Goal: Task Accomplishment & Management: Complete application form

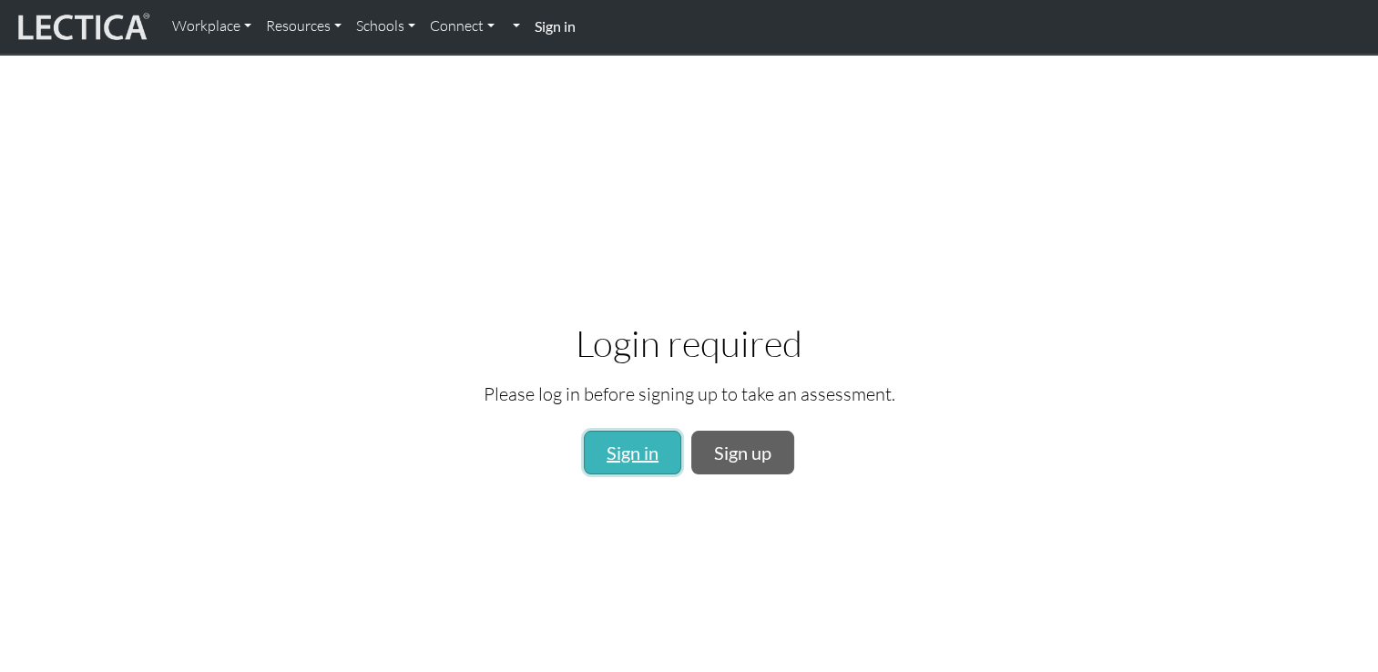
click at [638, 443] on link "Sign in" at bounding box center [632, 453] width 97 height 44
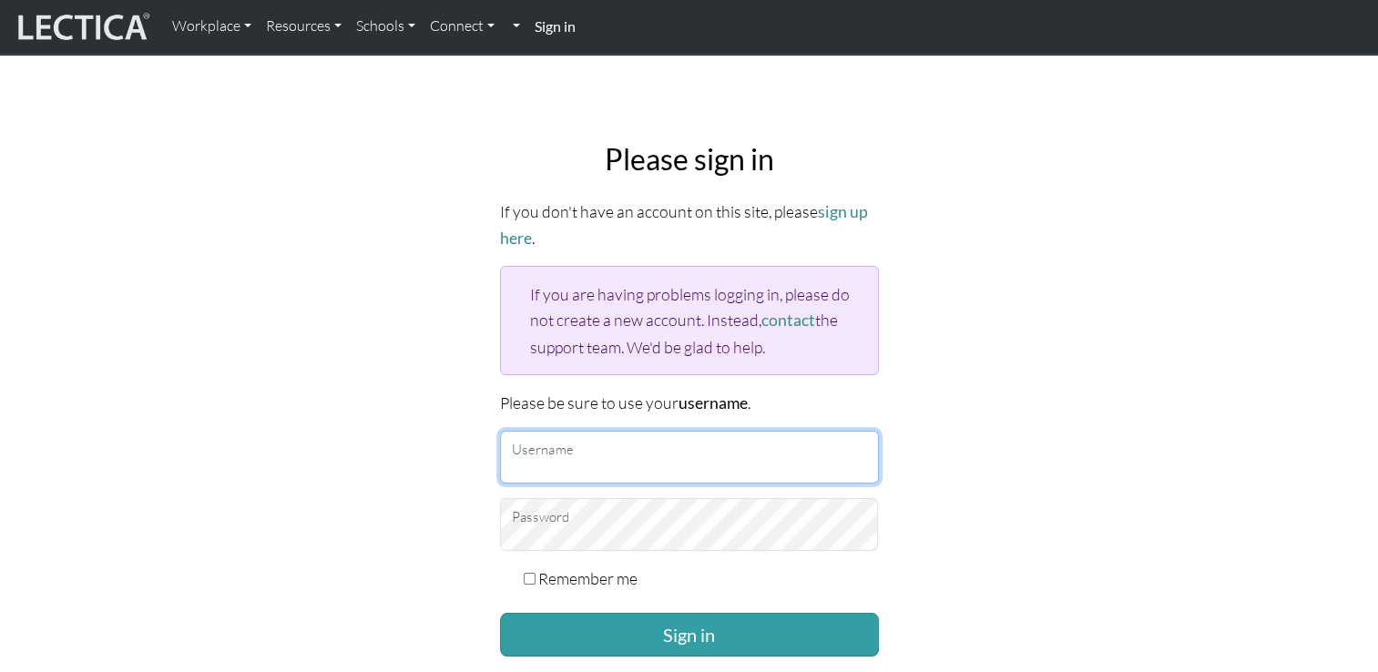
type input "rs.felice@outlook.jp"
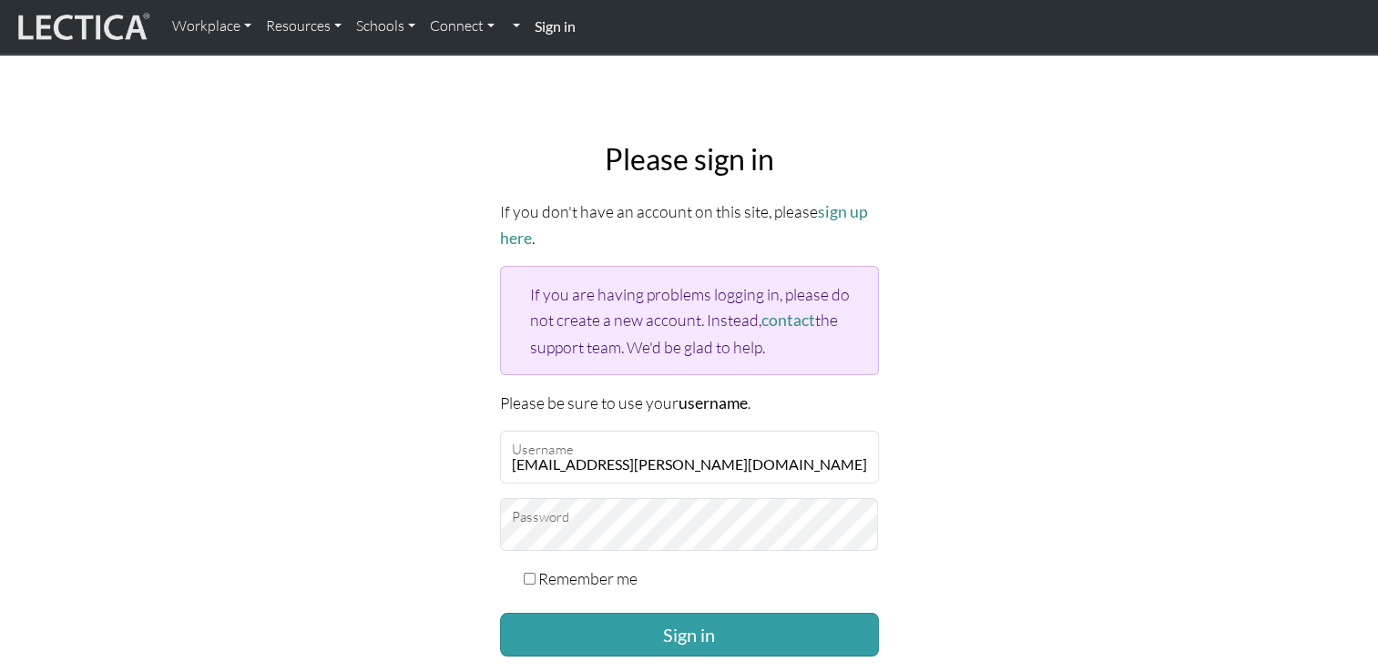
click at [525, 574] on input "Remember me" at bounding box center [530, 579] width 12 height 12
checkbox input "true"
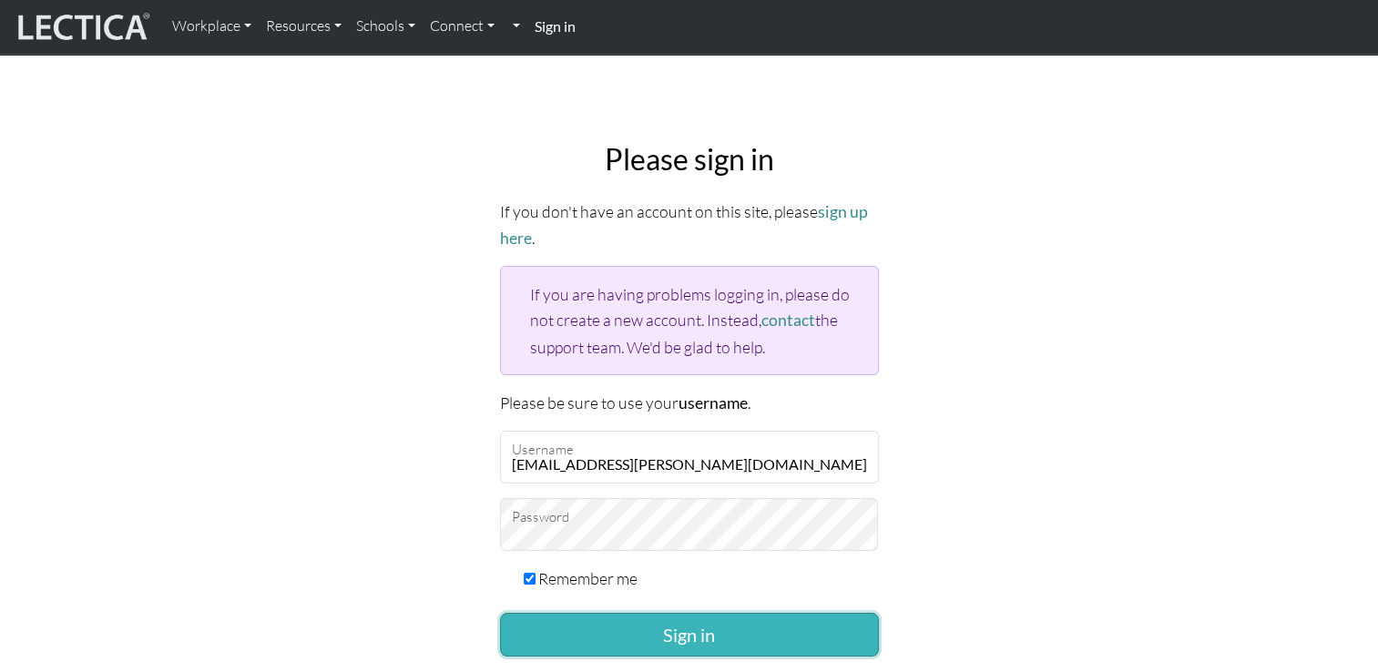
click at [584, 629] on button "Sign in" at bounding box center [689, 635] width 379 height 44
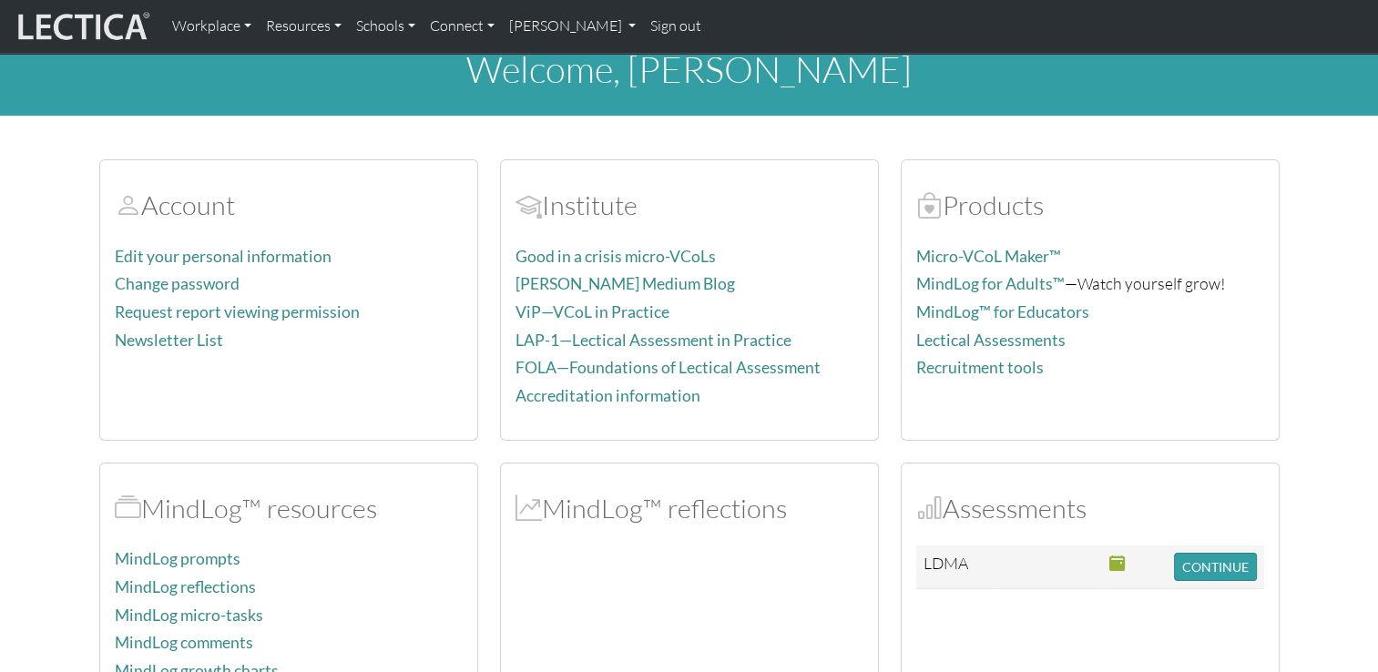
scroll to position [91, 0]
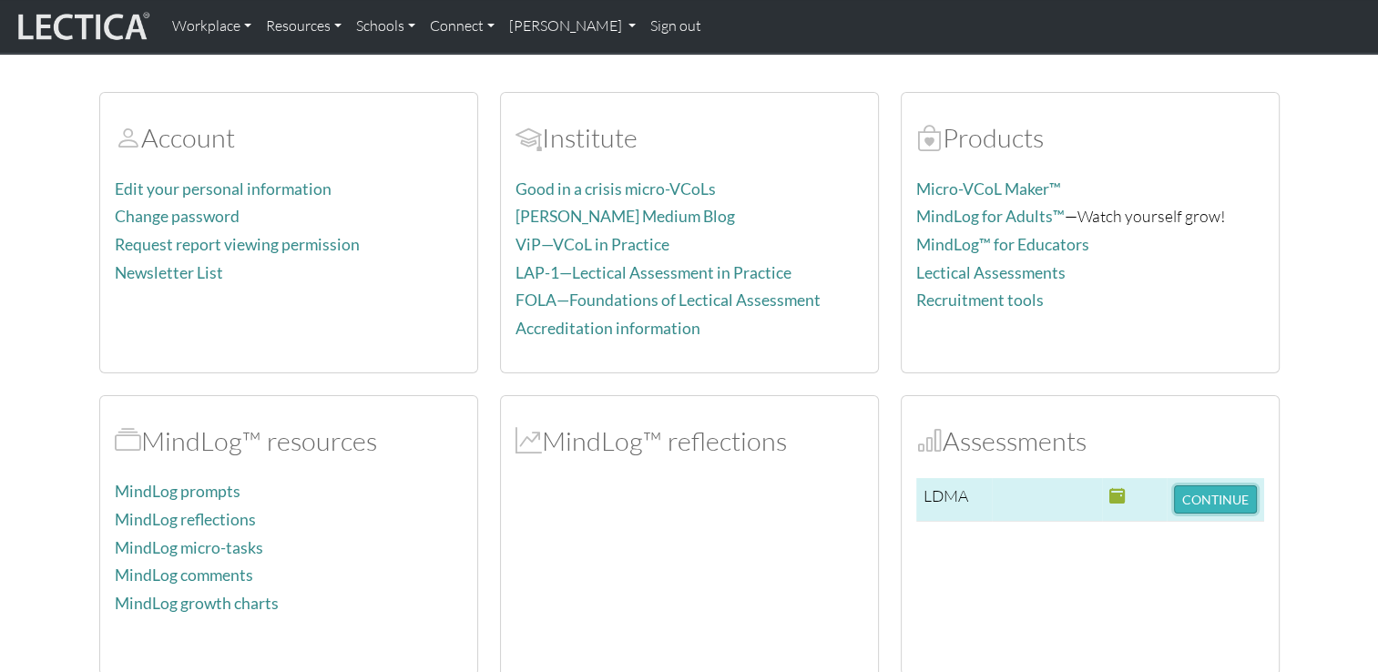
click at [1233, 506] on button "CONTINUE" at bounding box center [1215, 500] width 83 height 28
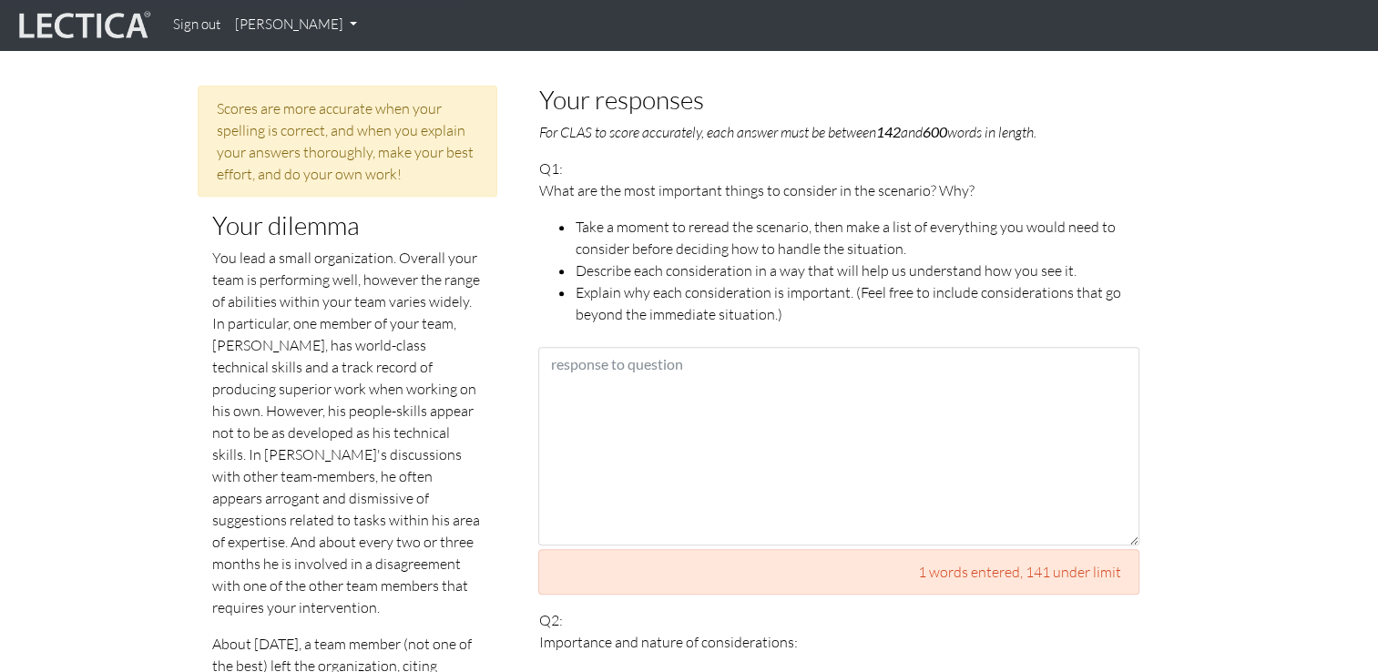
scroll to position [734, 0]
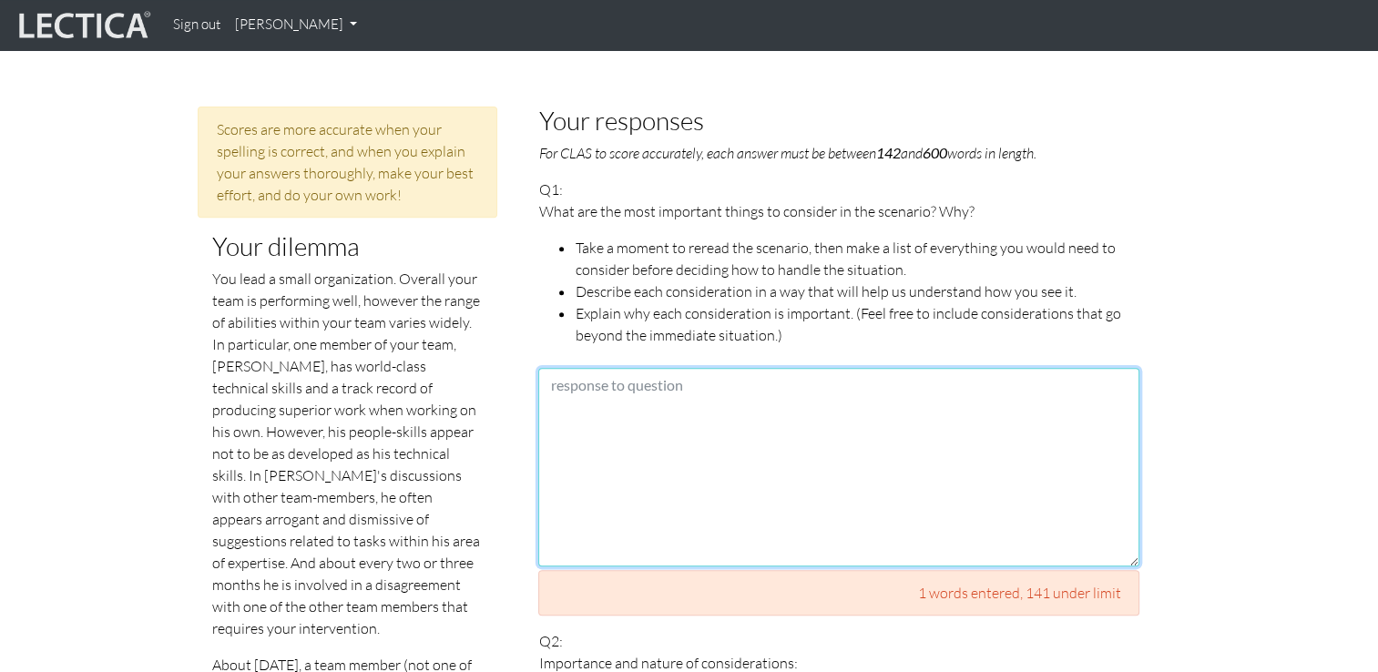
click at [868, 435] on textarea at bounding box center [838, 467] width 601 height 199
paste textarea "In order to ensure the success of the upcoming project and to improve the overa…"
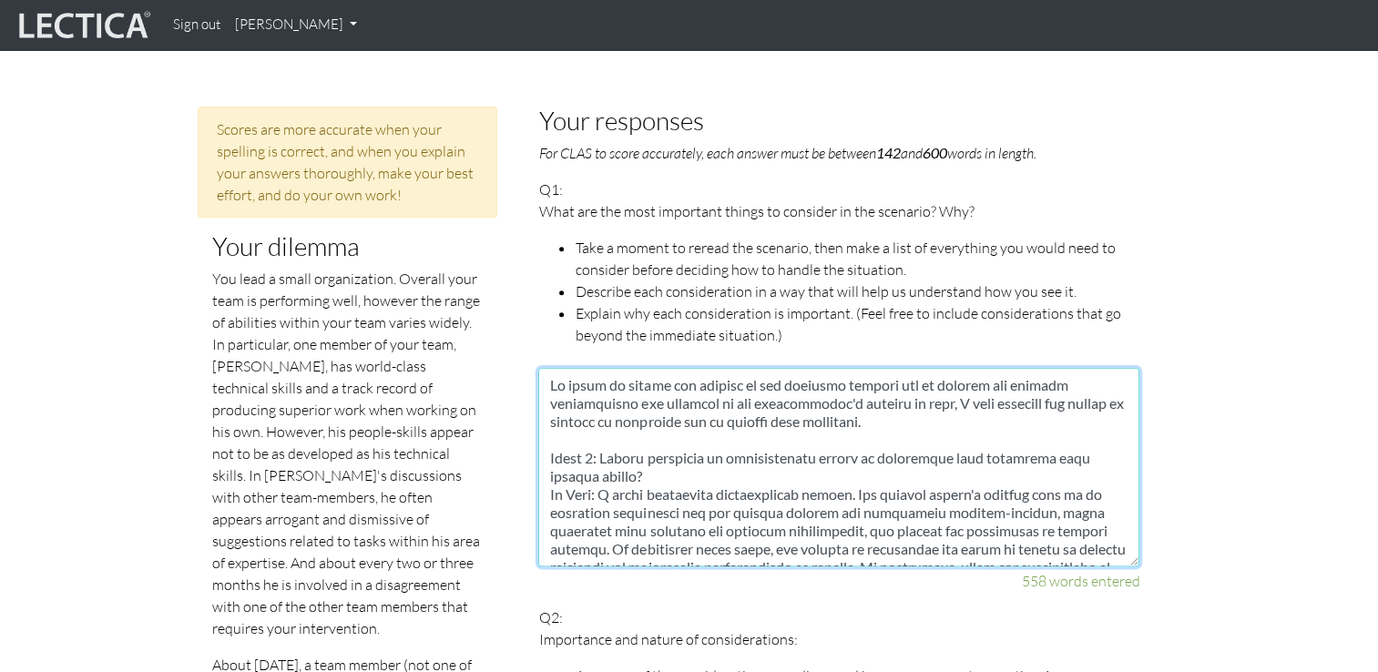
scroll to position [722, 0]
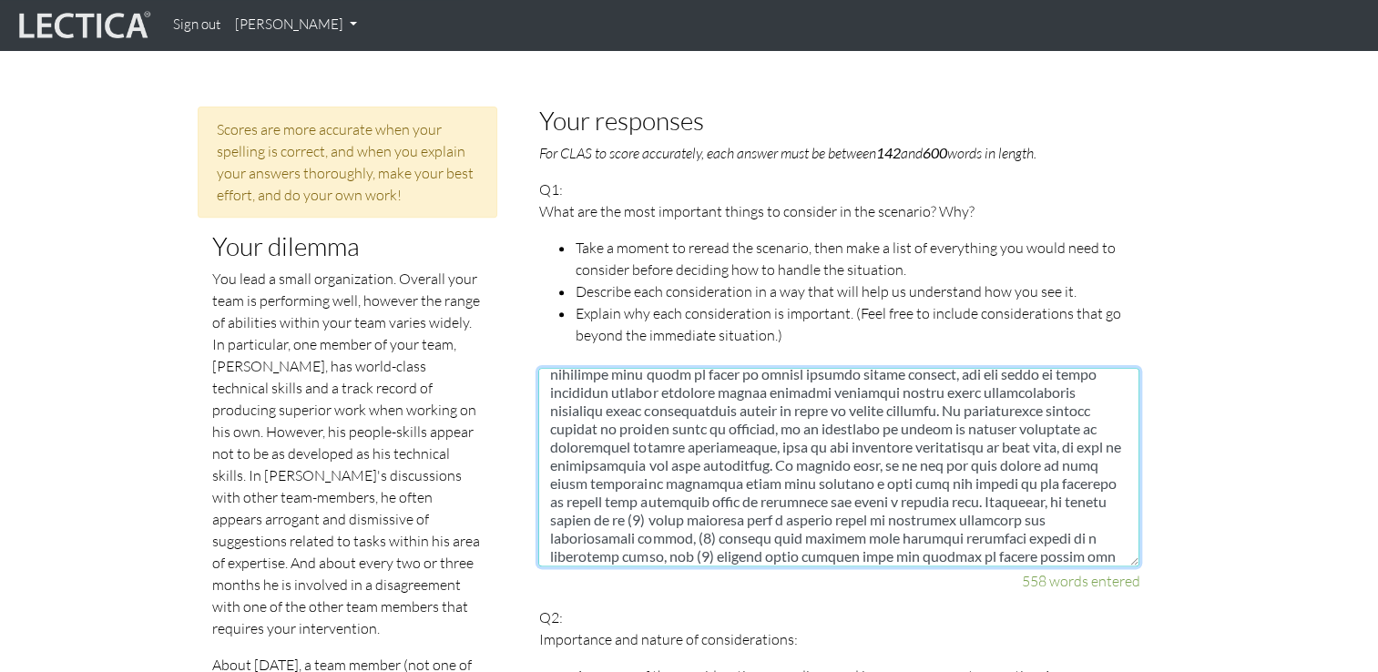
type textarea "In order to ensure the success of the upcoming project and to improve the overa…"
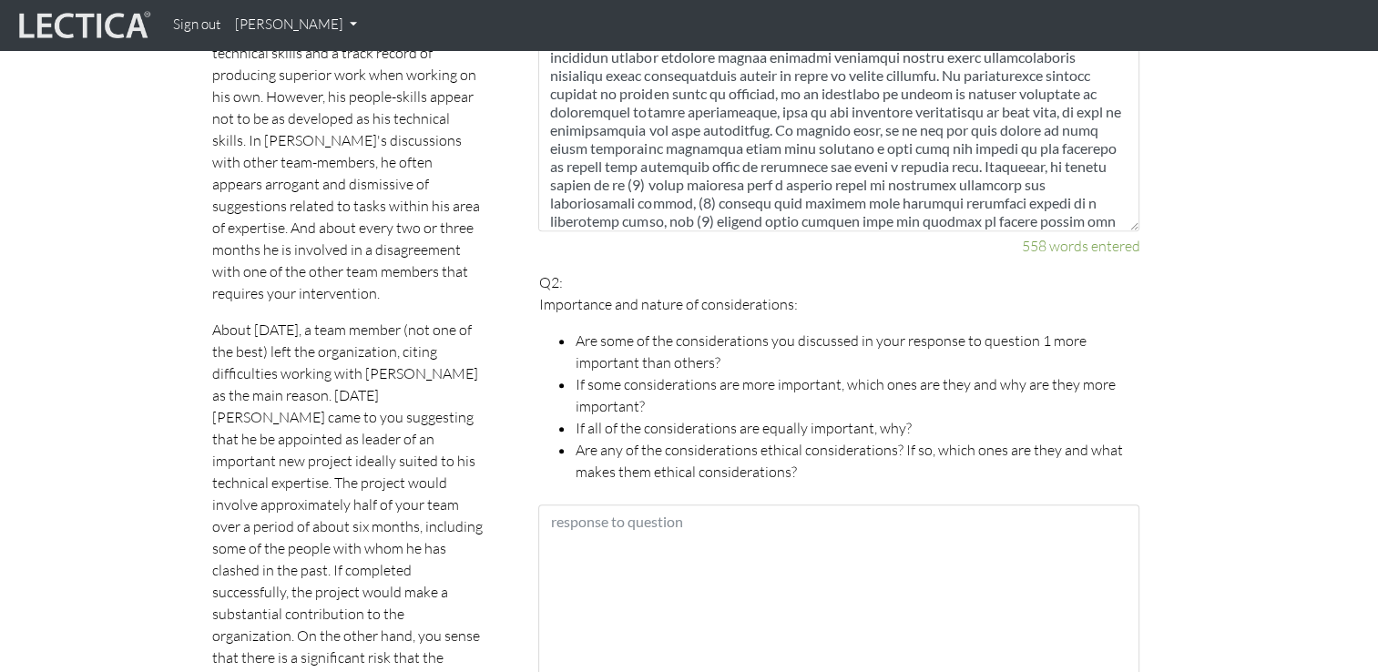
scroll to position [1190, 0]
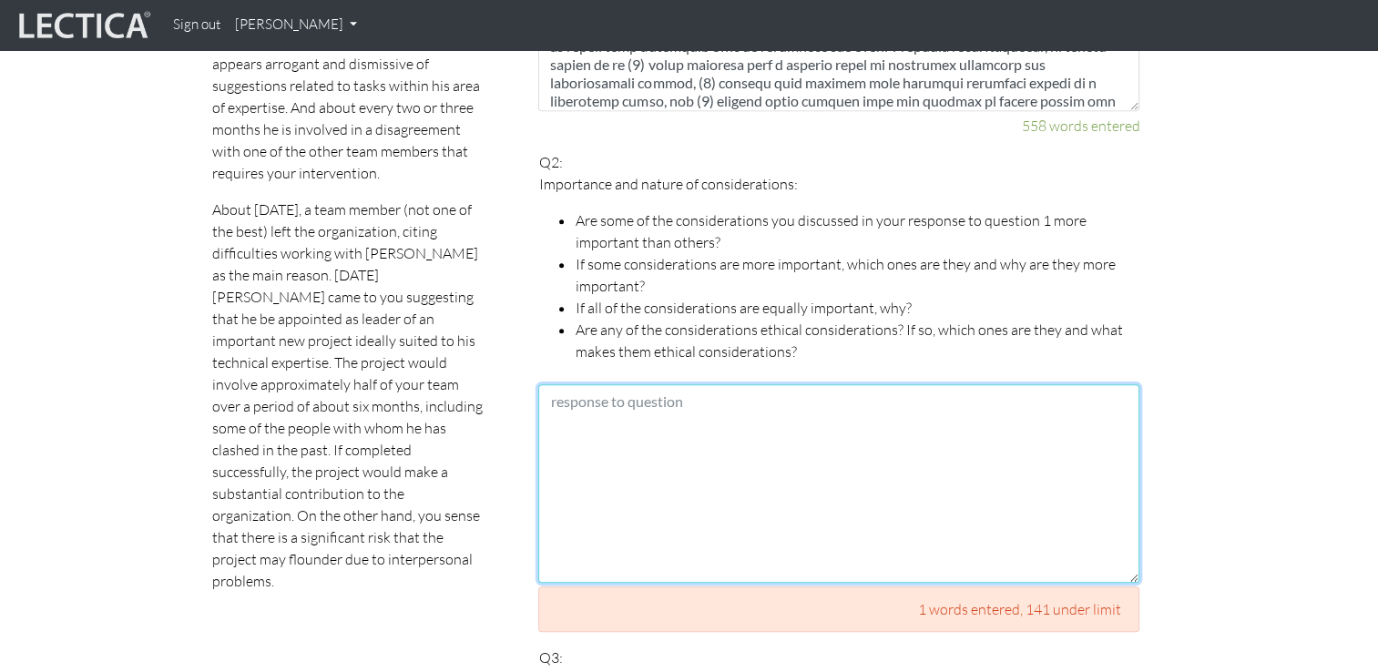
click at [666, 423] on textarea at bounding box center [838, 483] width 601 height 199
paste textarea "Among the considerations, the items listed in Issues 1 and 2 are relatively imp…"
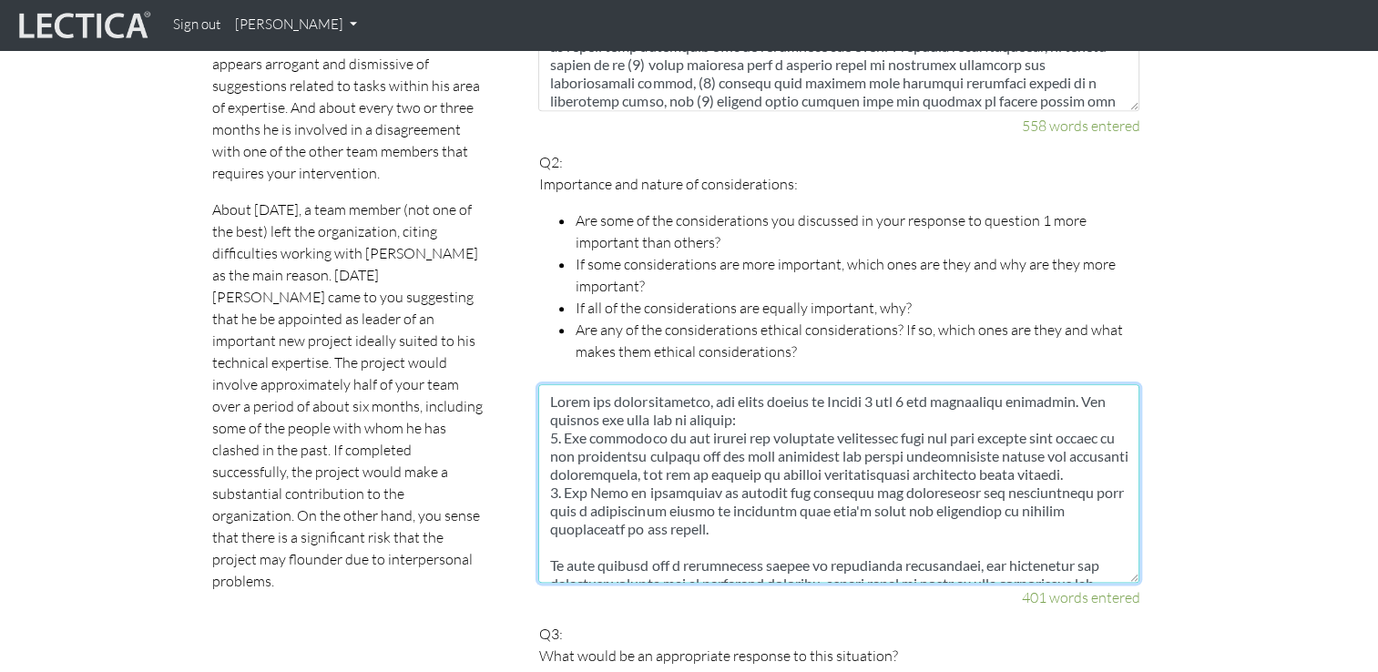
scroll to position [485, 0]
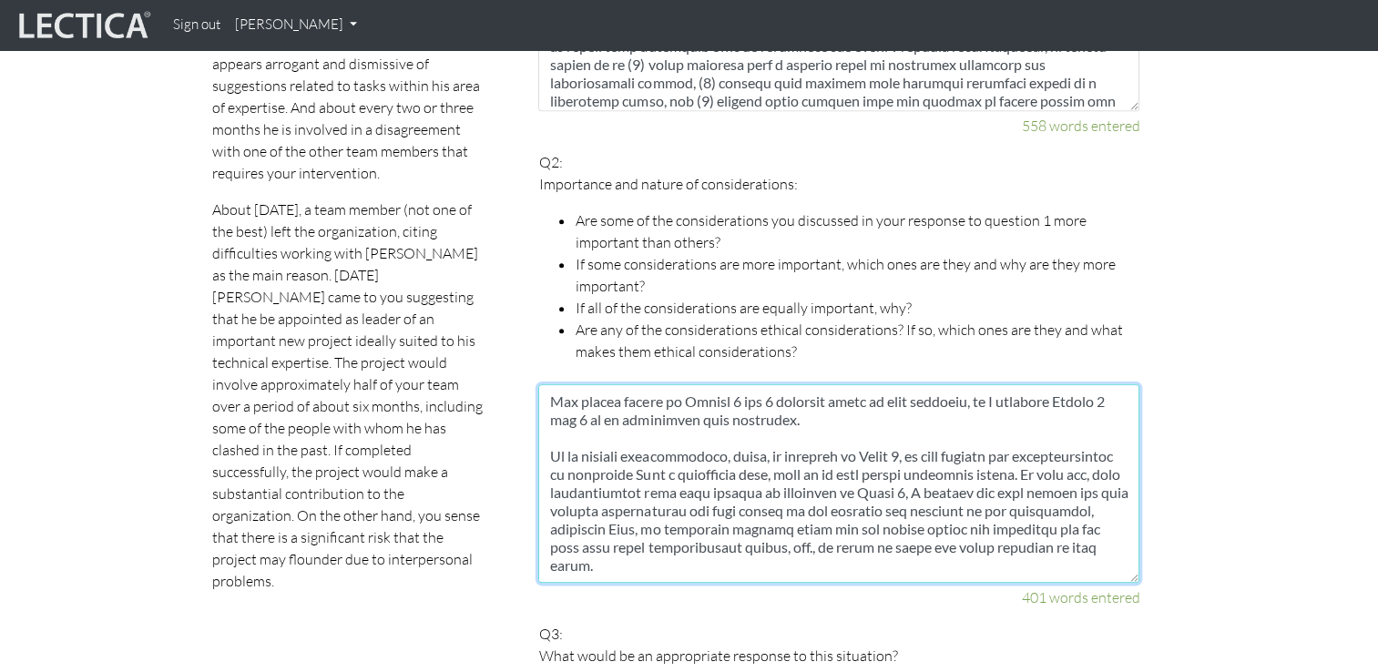
type textarea "Among the considerations, the items listed in Issues 1 and 2 are relatively imp…"
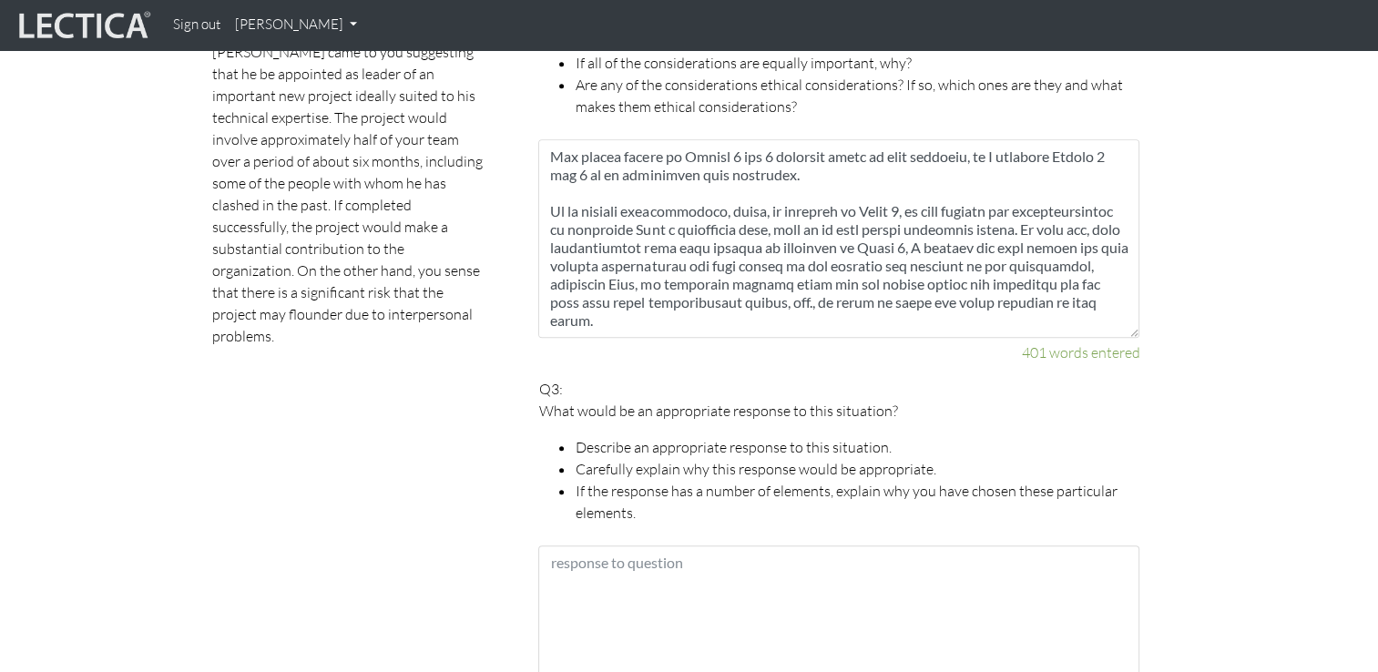
scroll to position [1463, 0]
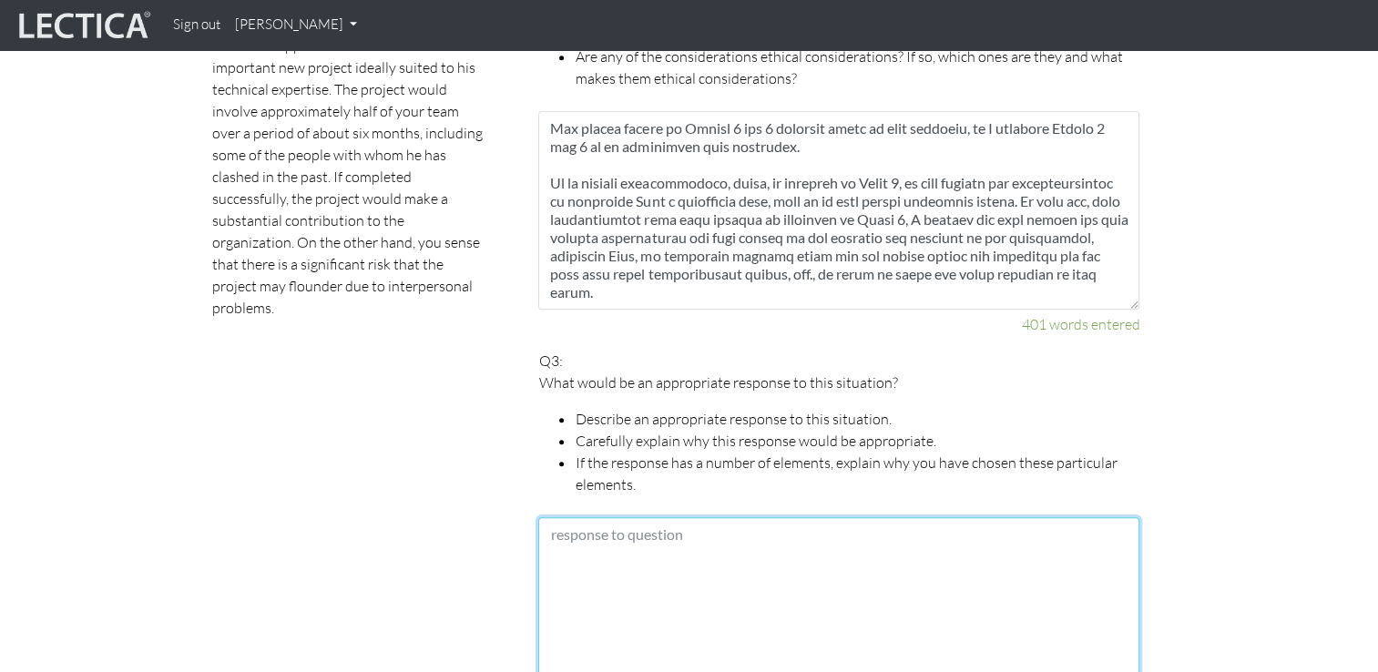
click at [718, 558] on textarea at bounding box center [838, 616] width 601 height 199
paste textarea "I would like to address this situation as follows: 1. Meet with John and, throu…"
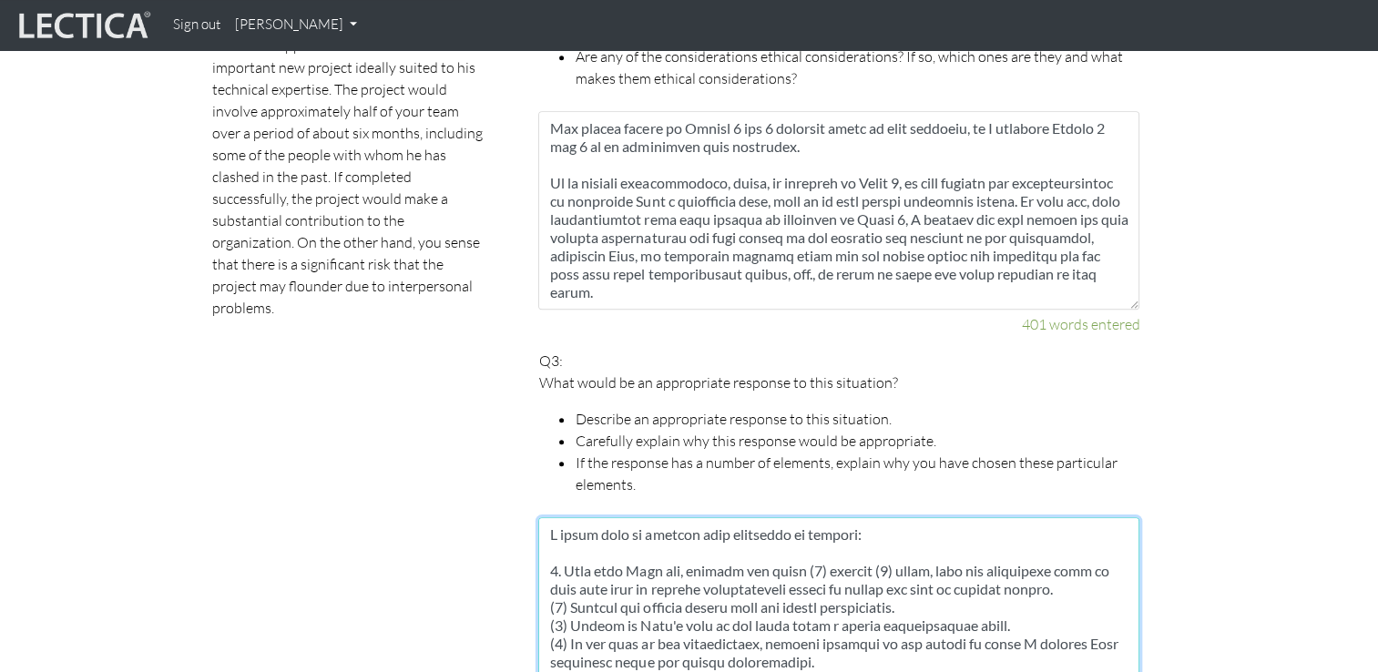
scroll to position [758, 0]
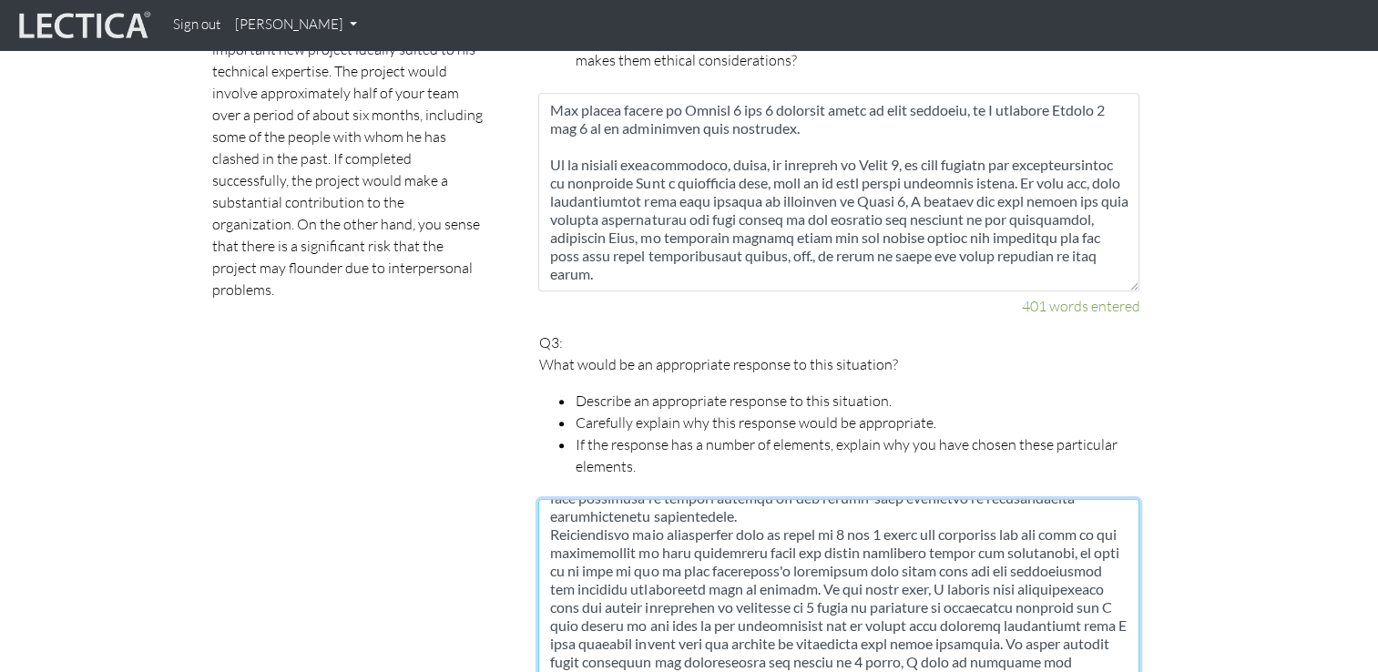
type textarea "I would like to address this situation as follows: 1. Meet with John and, throu…"
click at [372, 495] on div "Scores are more accurate when your spelling is correct, and when you explain yo…" at bounding box center [348, 657] width 328 height 2594
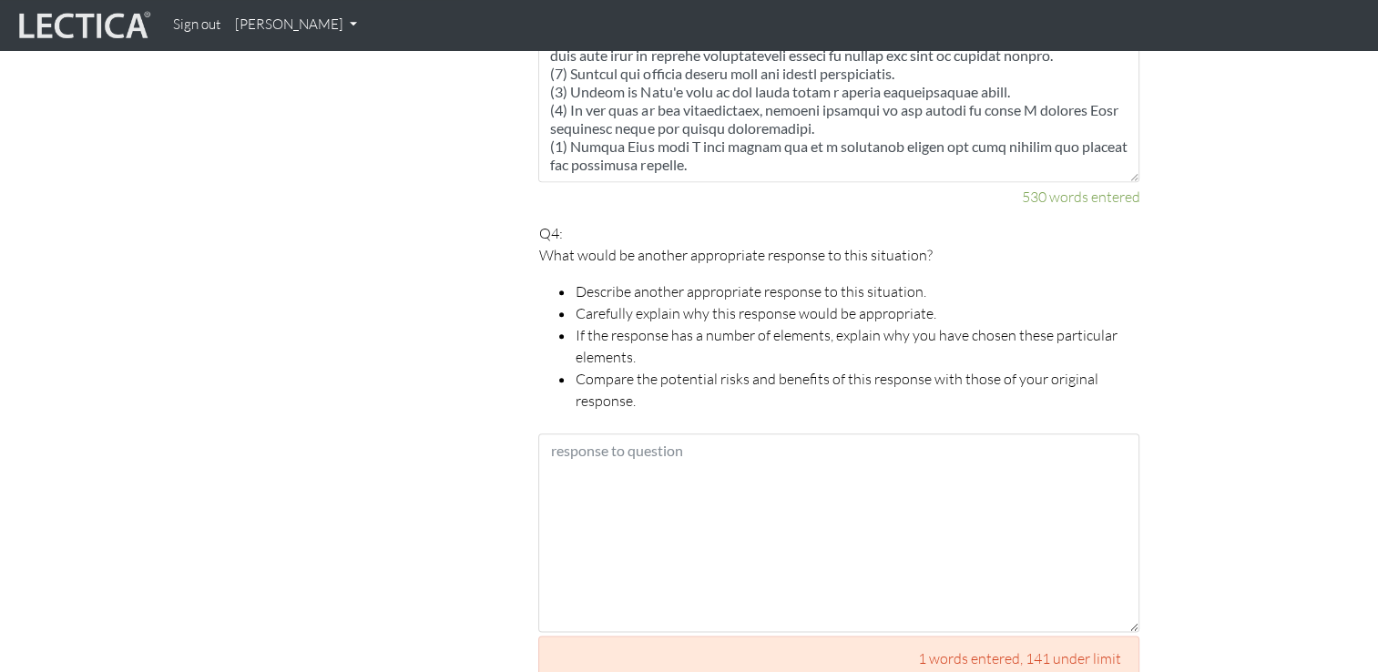
scroll to position [2028, 0]
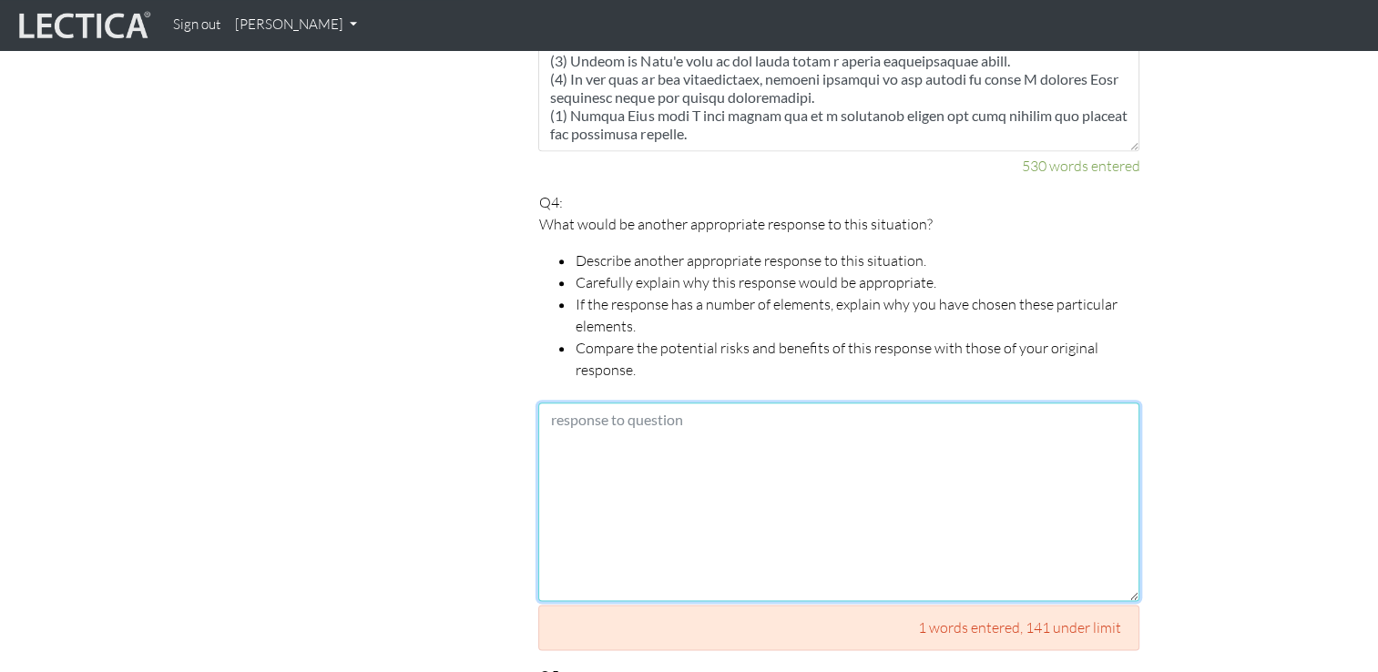
click at [618, 435] on textarea at bounding box center [838, 502] width 601 height 199
paste textarea "Another possible approach would be to first interview all members about current…"
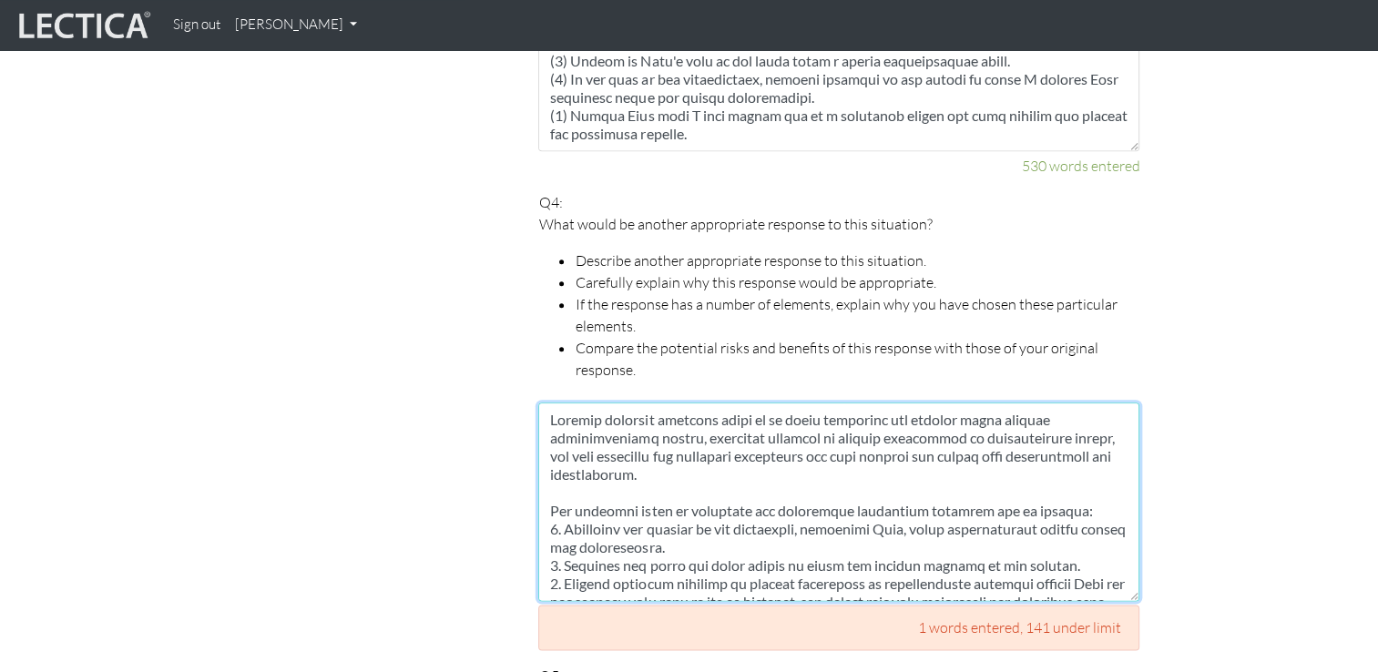
scroll to position [576, 0]
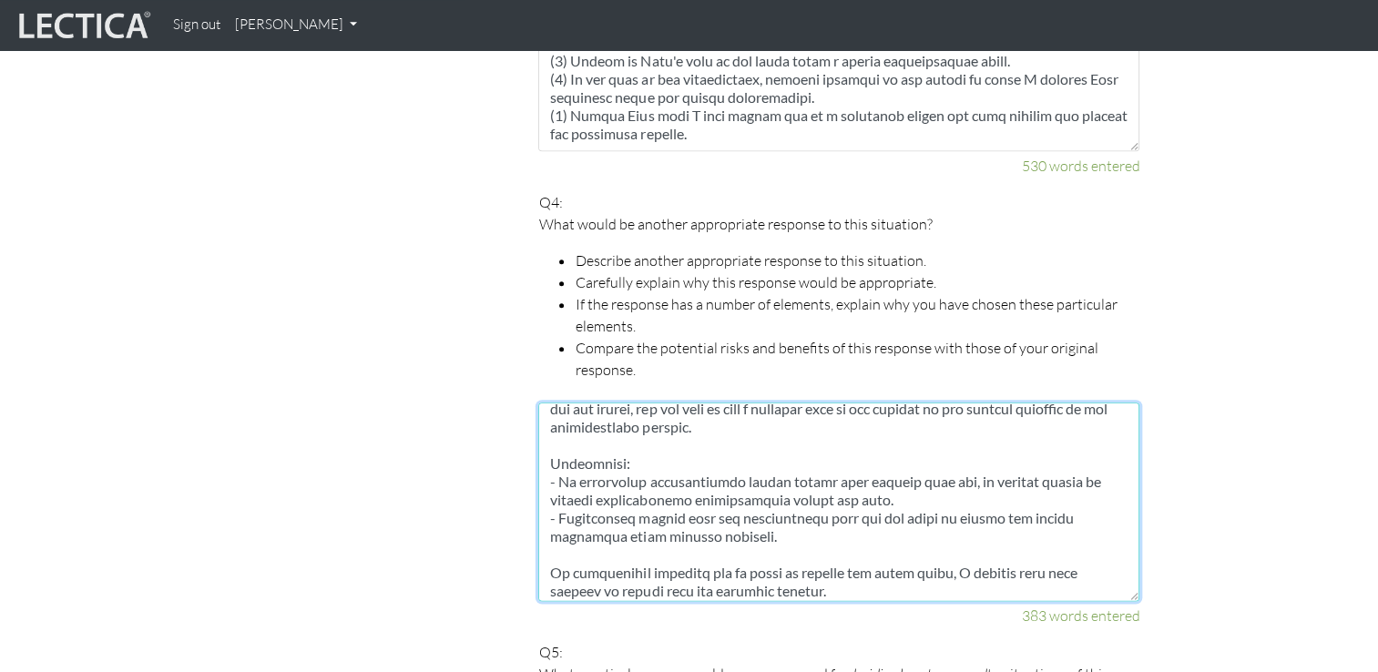
type textarea "Another possible approach would be to first interview all members about current…"
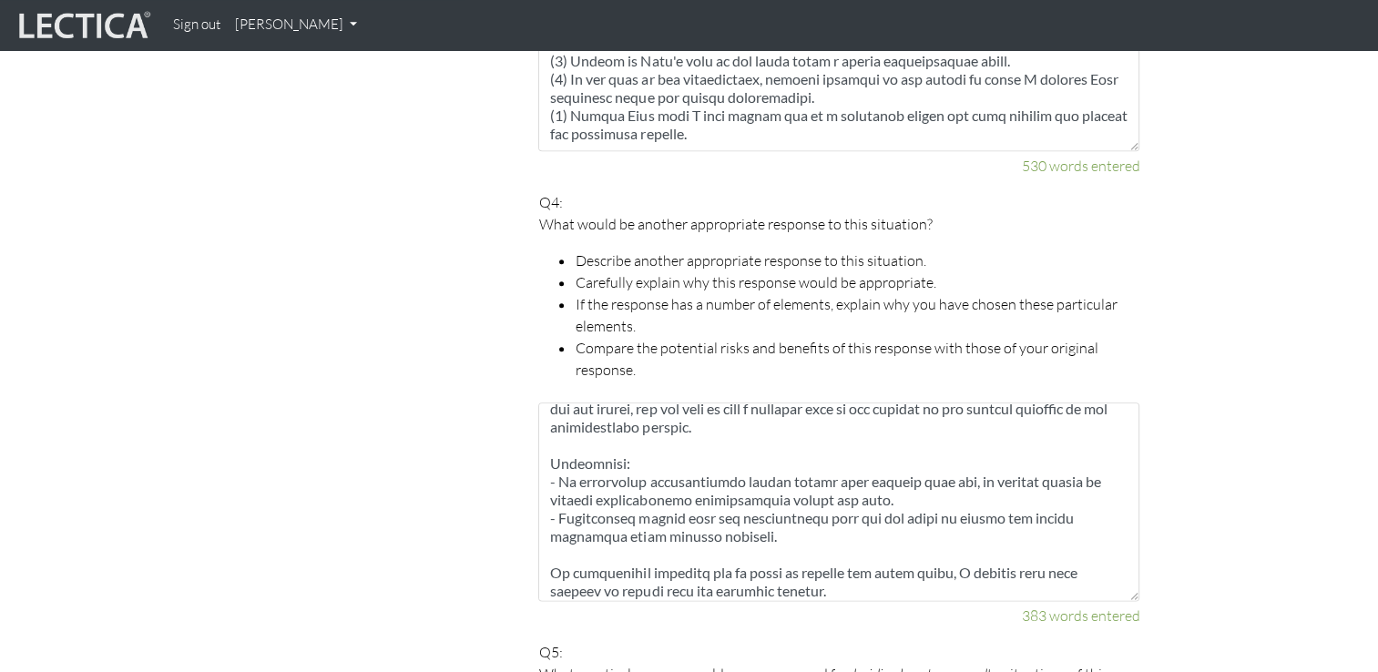
click at [415, 440] on div "Scores are more accurate when your spelling is correct, and when you explain yo…" at bounding box center [348, 98] width 328 height 2570
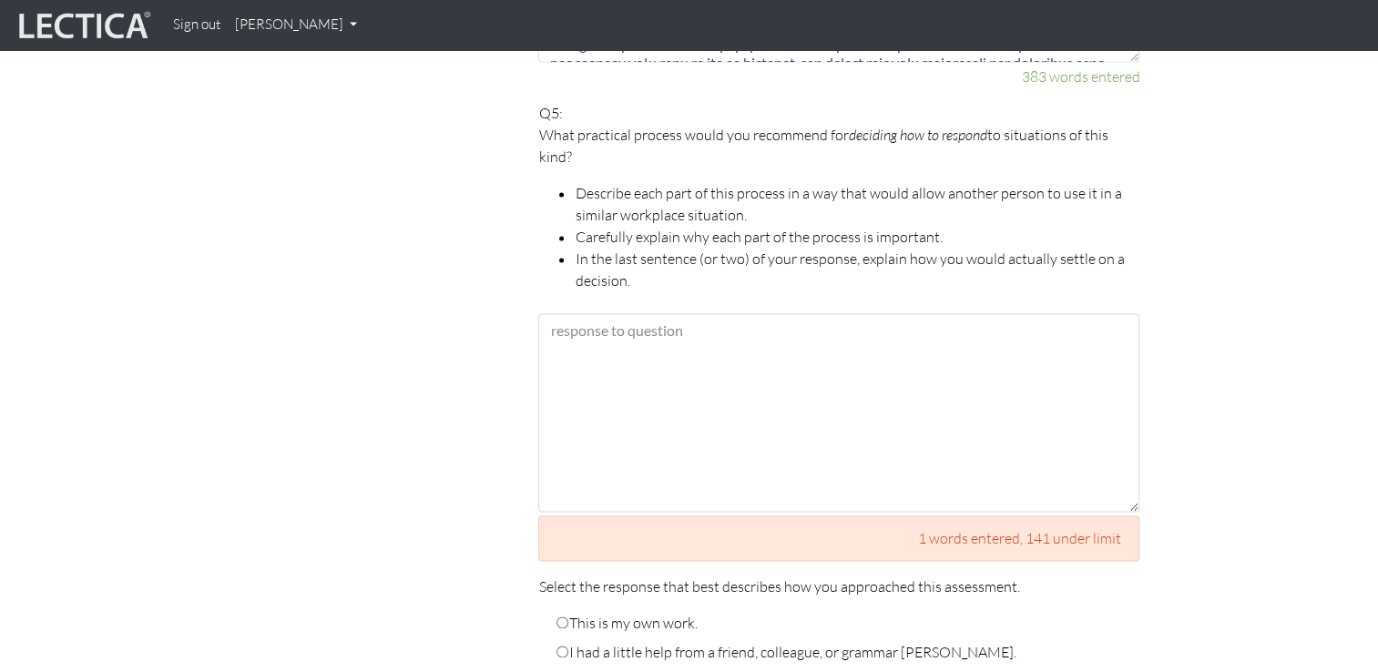
scroll to position [2574, 0]
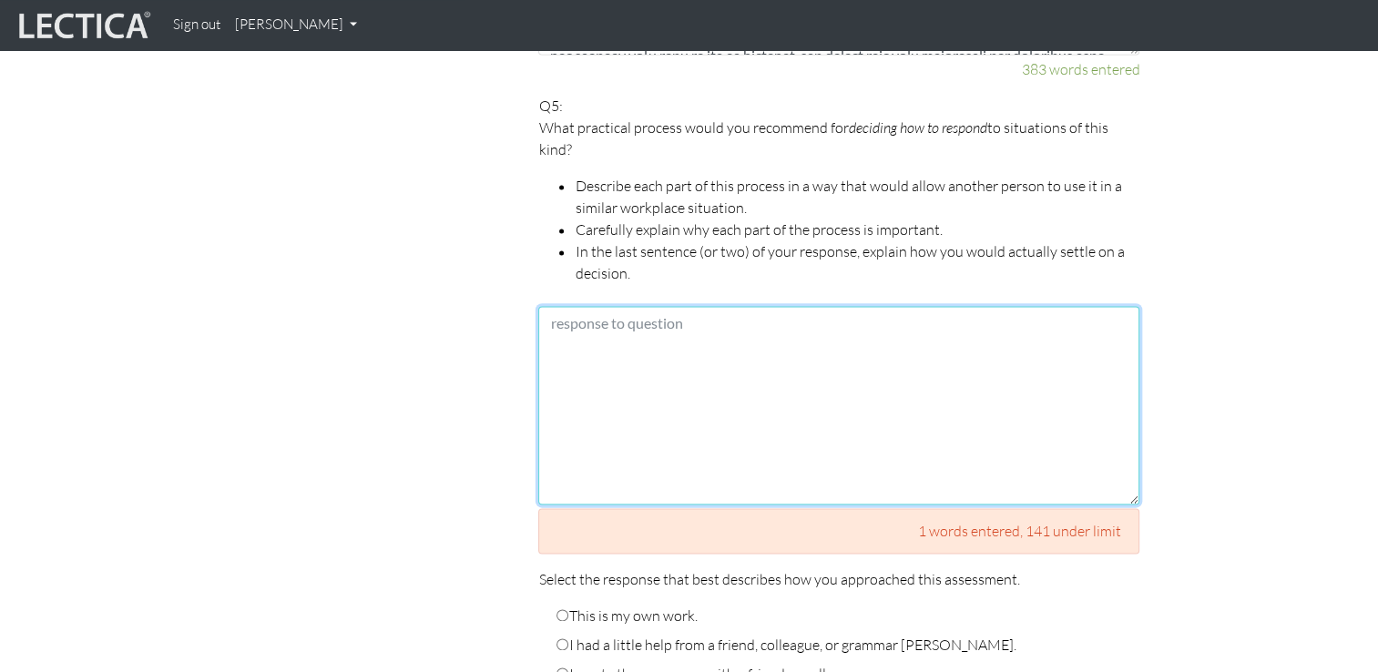
click at [711, 360] on textarea at bounding box center [838, 405] width 601 height 199
paste textarea "To address these management-related issues, I would recommend the following pro…"
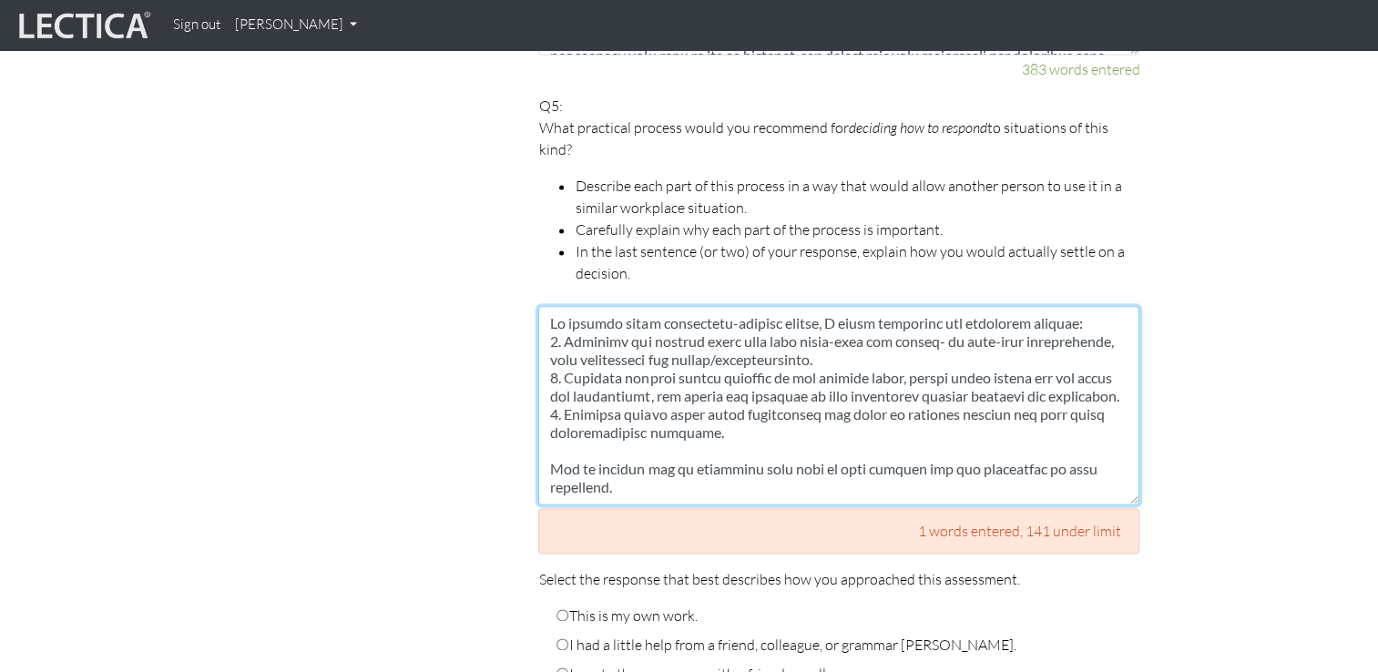
scroll to position [722, 0]
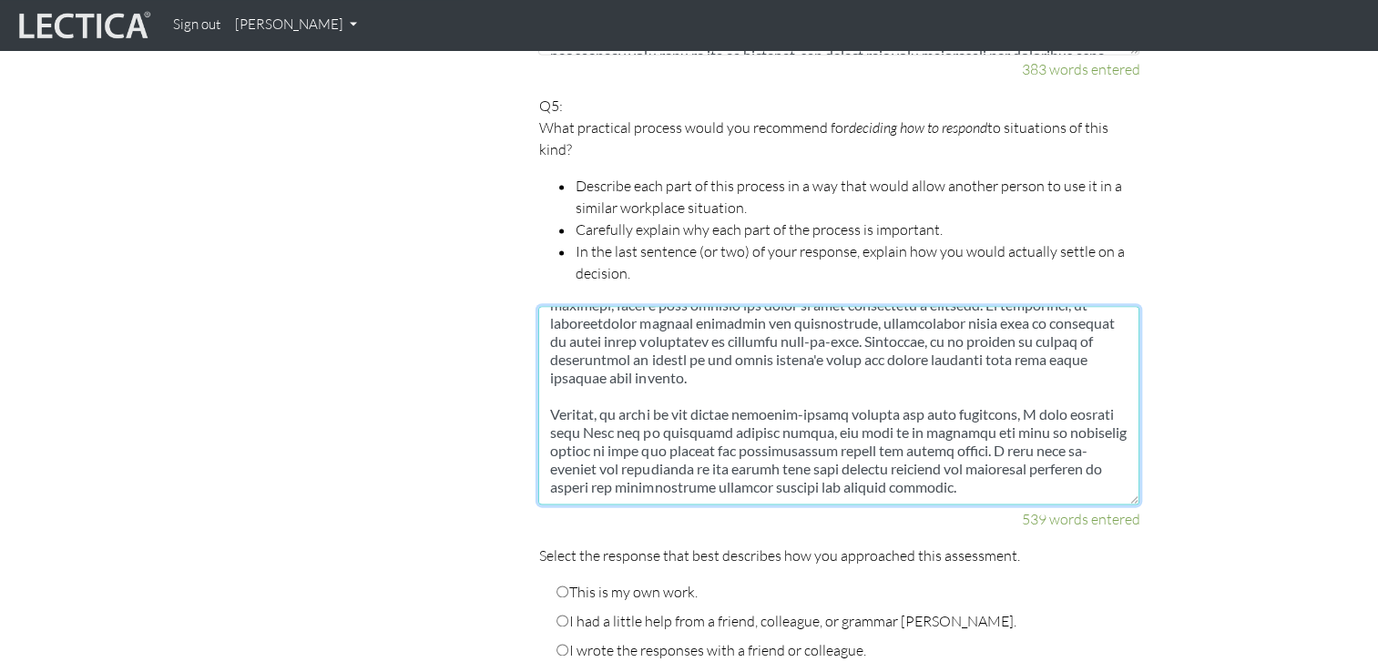
type textarea "To address these management-related issues, I would recommend the following pro…"
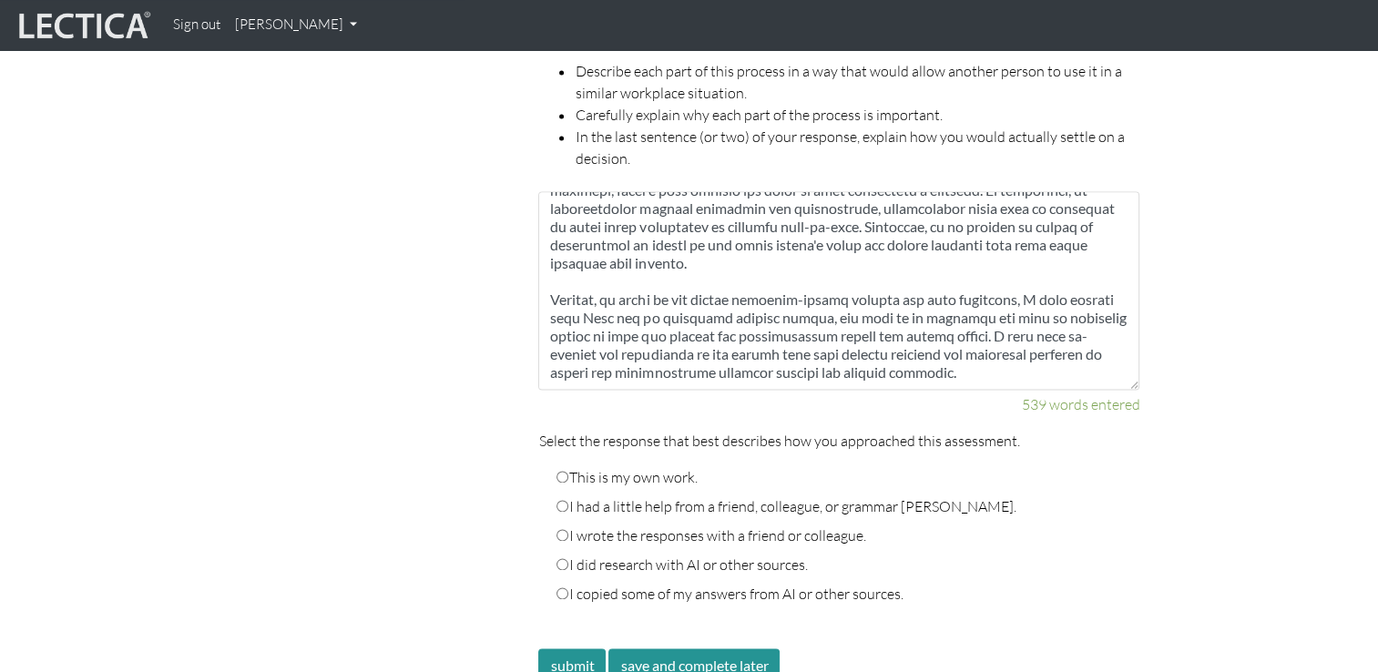
scroll to position [2848, 0]
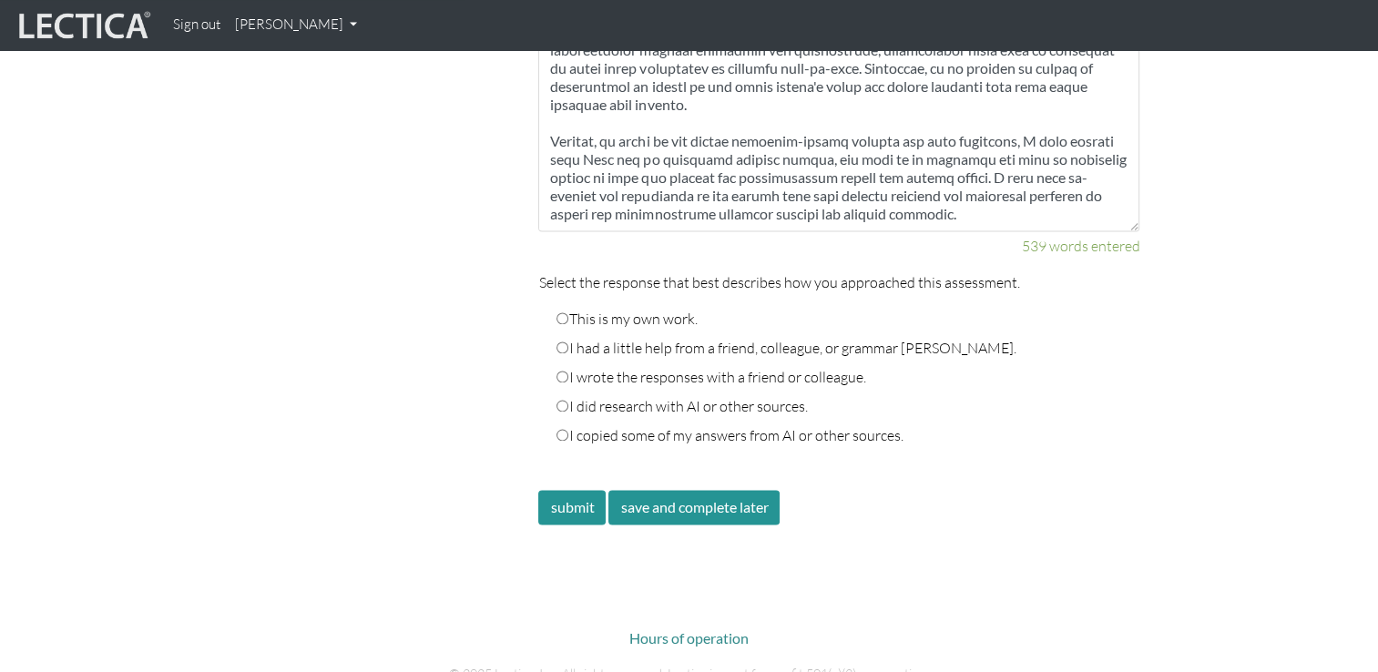
click at [561, 312] on input "This is my own work." at bounding box center [563, 318] width 12 height 12
radio input "true"
click at [702, 490] on button "save and complete later" at bounding box center [694, 507] width 171 height 35
